Goal: Find specific page/section: Find specific page/section

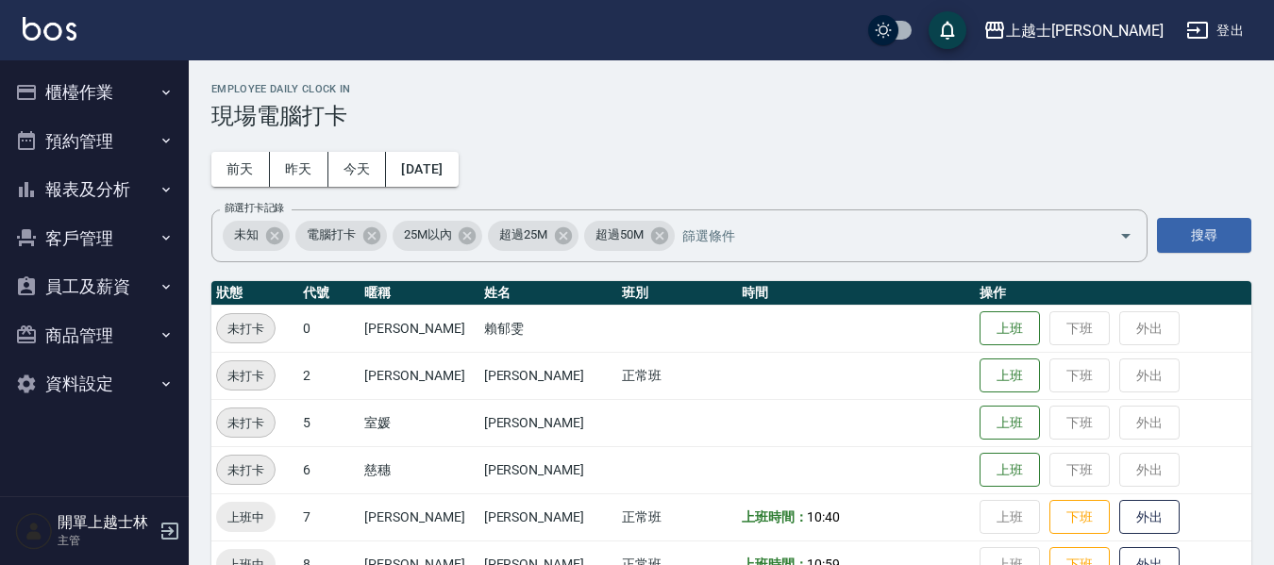
scroll to position [192, 0]
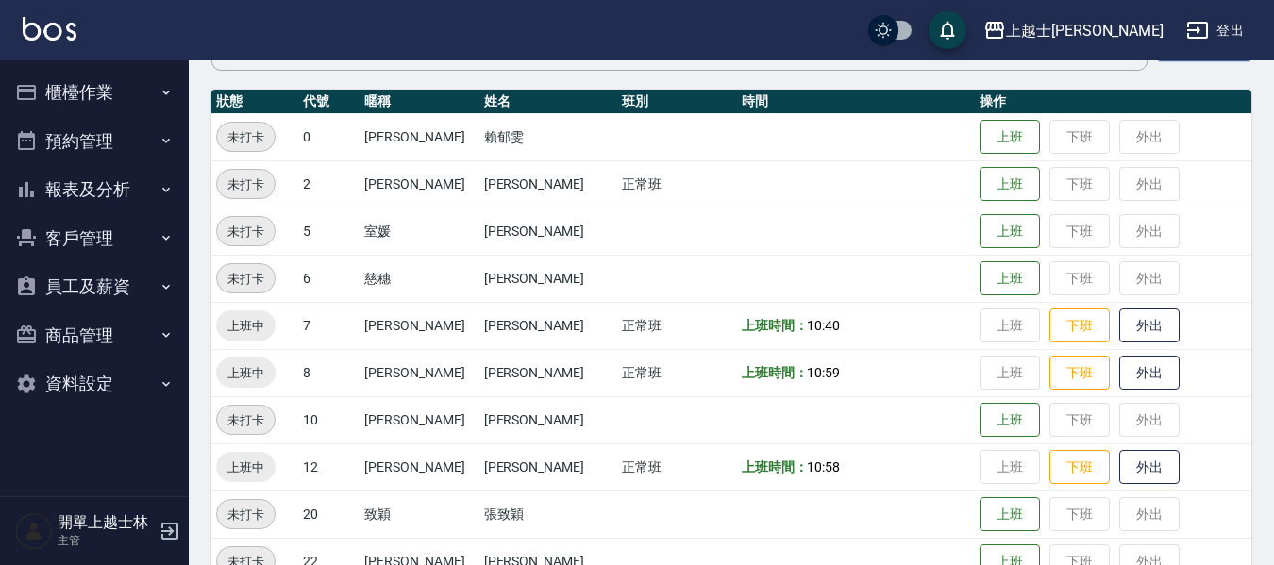
drag, startPoint x: 0, startPoint y: 0, endPoint x: 155, endPoint y: 24, distance: 156.6
click at [149, 11] on div "上越士[PERSON_NAME]出" at bounding box center [637, 30] width 1274 height 60
click at [131, 207] on button "報表及分析" at bounding box center [95, 189] width 174 height 49
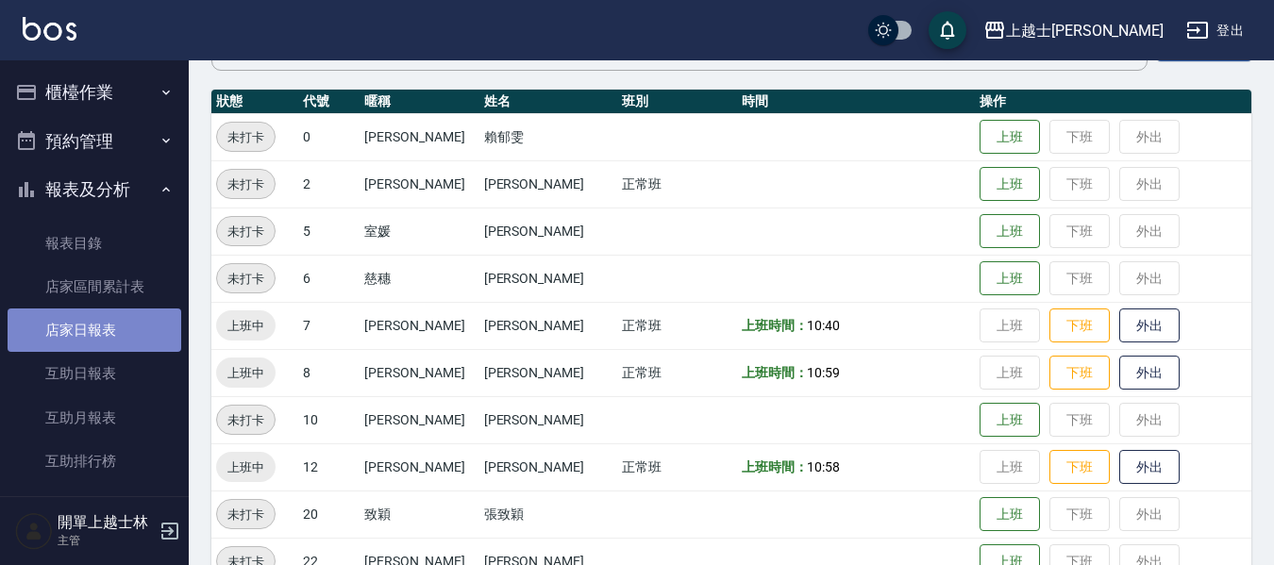
click at [127, 320] on link "店家日報表" at bounding box center [95, 330] width 174 height 43
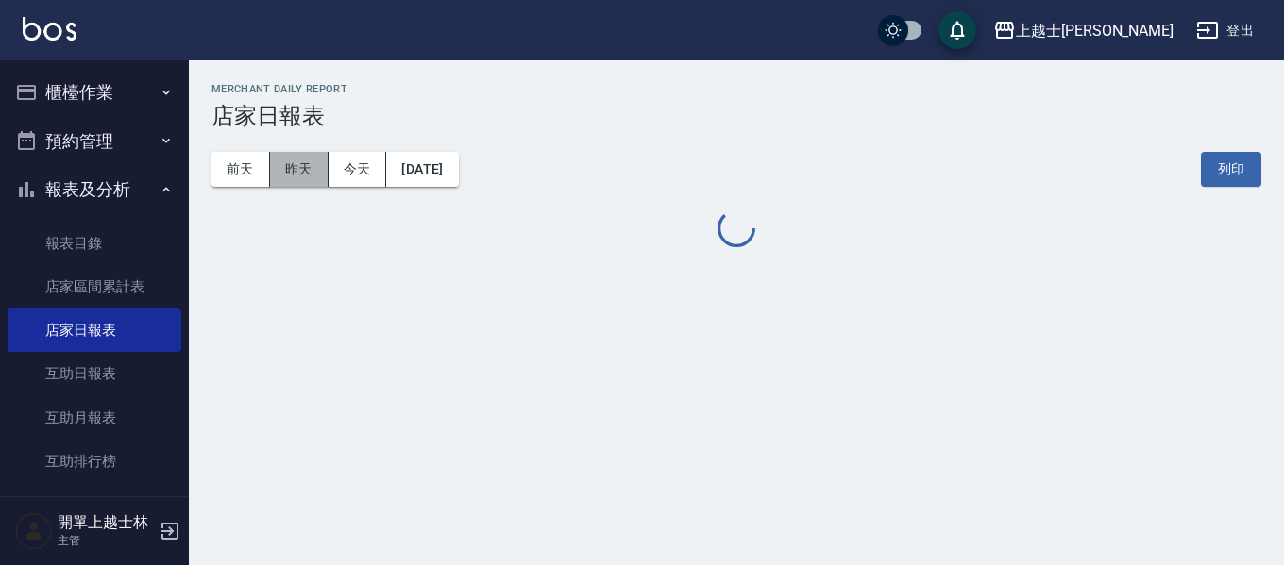
click at [292, 167] on button "昨天" at bounding box center [299, 169] width 59 height 35
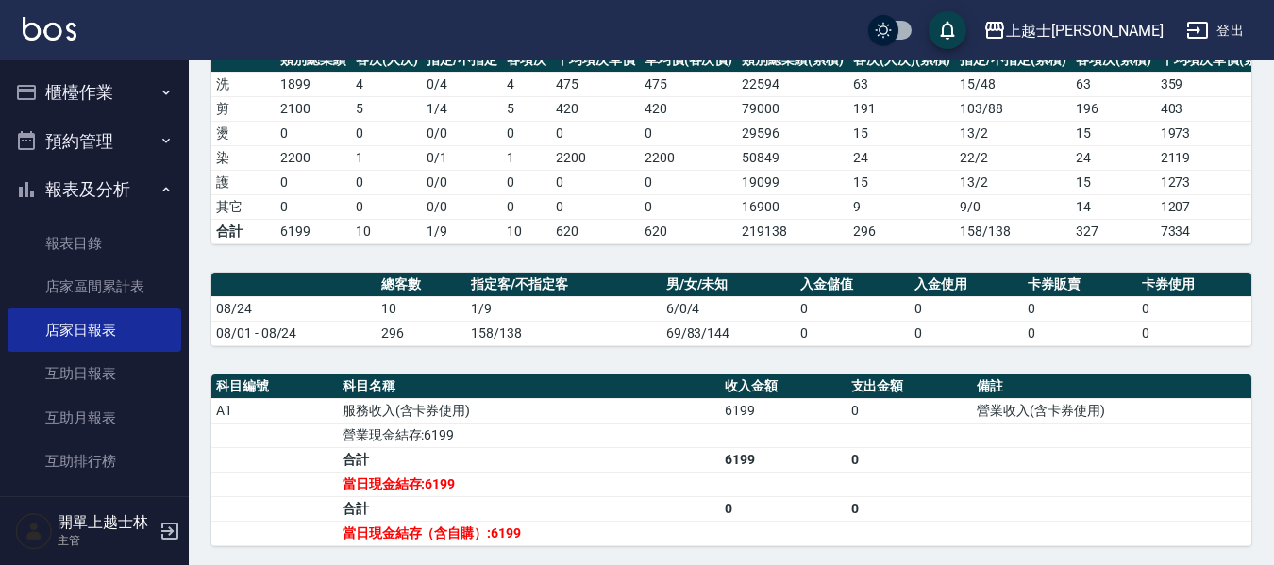
scroll to position [94, 0]
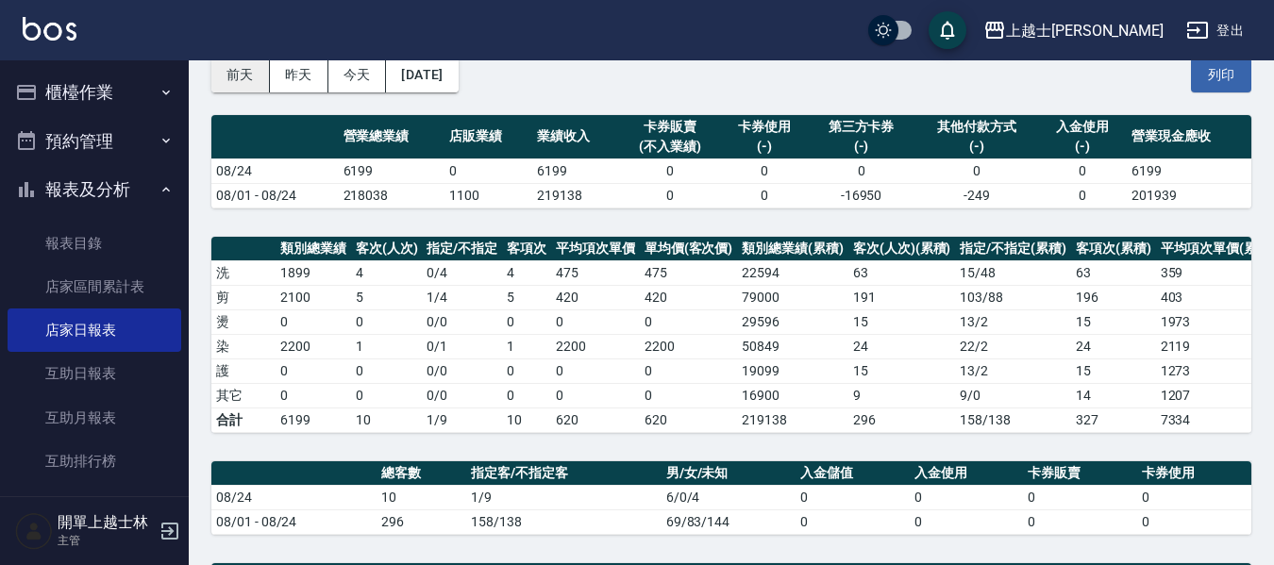
click at [264, 75] on button "前天" at bounding box center [240, 75] width 59 height 35
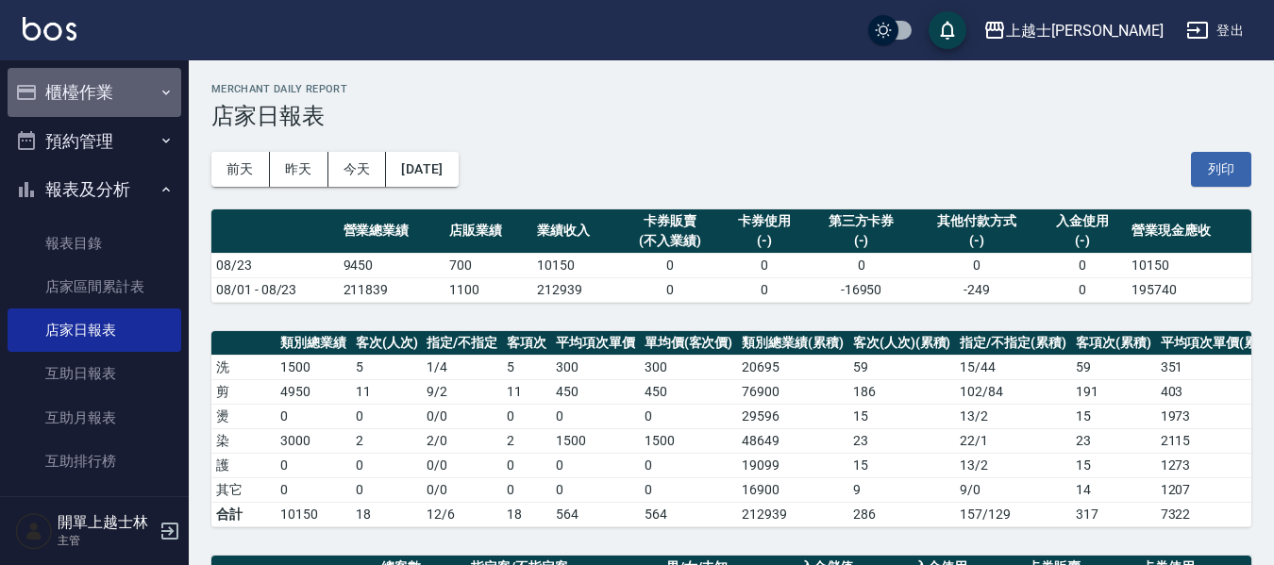
click at [105, 90] on button "櫃檯作業" at bounding box center [95, 92] width 174 height 49
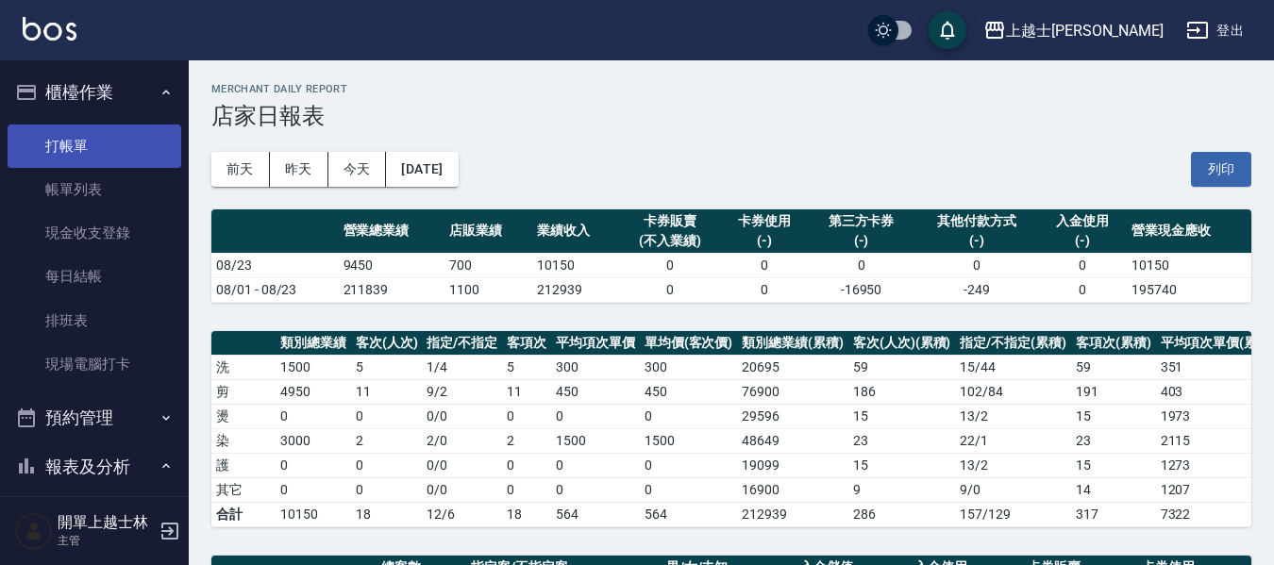
click at [118, 163] on link "打帳單" at bounding box center [95, 146] width 174 height 43
